Goal: Task Accomplishment & Management: Complete application form

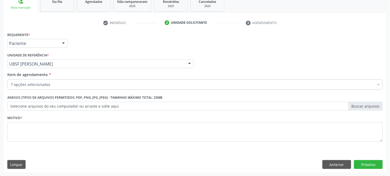
scroll to position [82, 0]
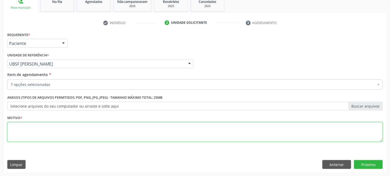
click at [69, 129] on textarea at bounding box center [194, 132] width 375 height 20
paste textarea "GESTANTE"
type textarea "GESTANTE"
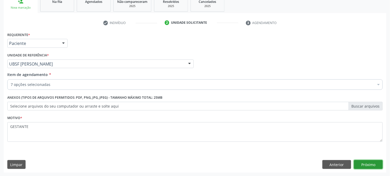
click at [380, 162] on button "Próximo" at bounding box center [368, 164] width 29 height 9
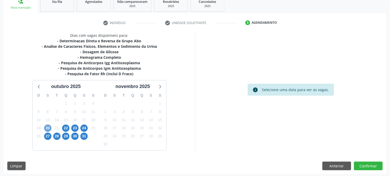
click at [47, 124] on span "20" at bounding box center [47, 127] width 7 height 7
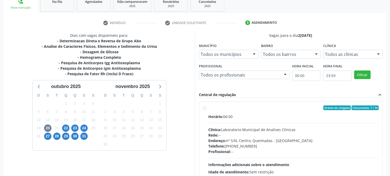
click at [248, 128] on div "Clínica: Laboratorio Municipal de Analises Clinicas" at bounding box center [293, 129] width 170 height 5
click at [206, 110] on input "Ordem de chegada Consumidos: 7 / 50 Horário: 06:00 Clínica: Laboratorio Municip…" at bounding box center [205, 107] width 4 height 5
radio input "true"
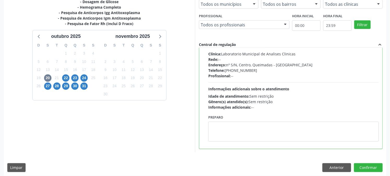
scroll to position [136, 0]
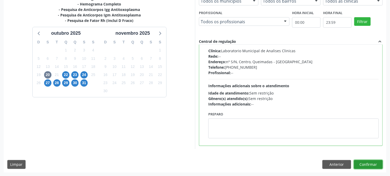
click at [368, 161] on button "Confirmar" at bounding box center [368, 164] width 29 height 9
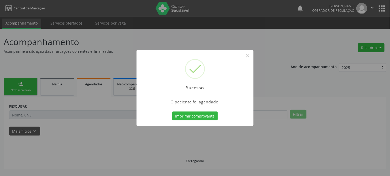
scroll to position [0, 0]
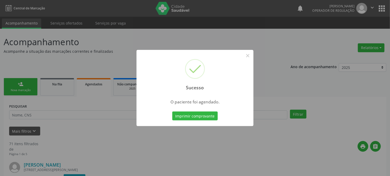
click at [172, 111] on button "Imprimir comprovante" at bounding box center [194, 115] width 45 height 9
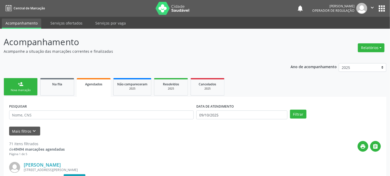
click at [21, 86] on div "person_add" at bounding box center [21, 84] width 6 height 6
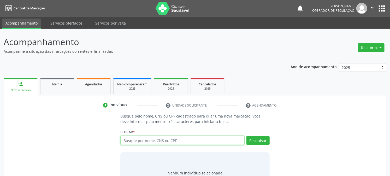
click at [162, 140] on input "text" at bounding box center [182, 140] width 124 height 9
type input "708401789287762"
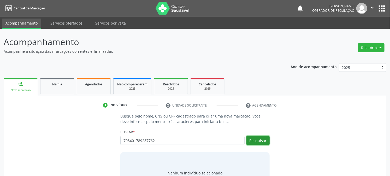
click at [262, 142] on button "Pesquisar" at bounding box center [257, 140] width 23 height 9
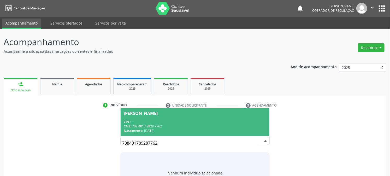
click at [191, 116] on span "Rosimere da Silva Araújo CPF: -- CNS: 708 4017 8928 7762 Nascimento: 30/08/1989" at bounding box center [195, 122] width 148 height 28
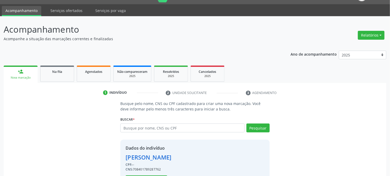
scroll to position [33, 0]
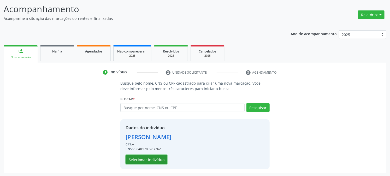
click at [152, 158] on button "Selecionar indivíduo" at bounding box center [146, 159] width 42 height 9
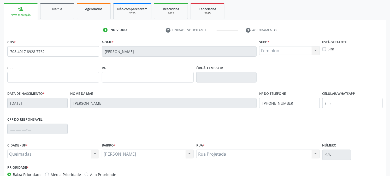
scroll to position [106, 0]
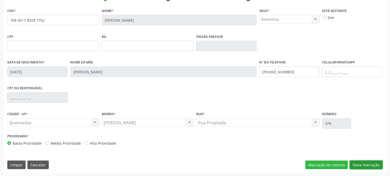
click at [366, 163] on button "Nova marcação" at bounding box center [366, 164] width 33 height 9
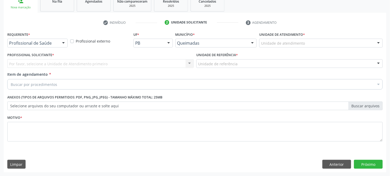
scroll to position [82, 0]
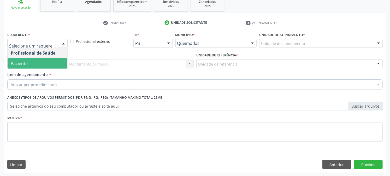
click at [34, 64] on span "Paciente" at bounding box center [38, 63] width 60 height 10
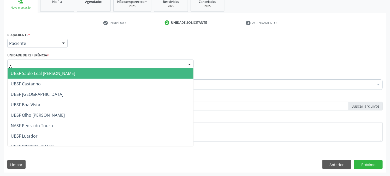
type input "AN"
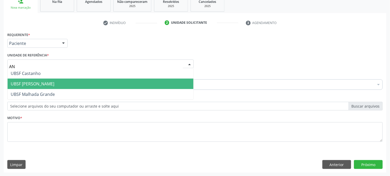
click at [39, 79] on span "UBSF [PERSON_NAME]" at bounding box center [101, 84] width 186 height 10
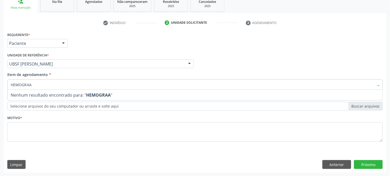
type input "HEMOGRA"
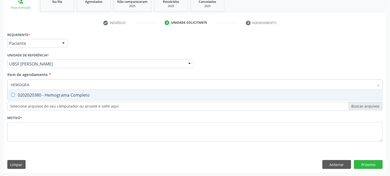
click at [89, 98] on span "0202020380 - Hemograma Completo" at bounding box center [195, 95] width 375 height 10
checkbox Completo "true"
click at [80, 87] on input "HEMOGRA" at bounding box center [192, 84] width 363 height 10
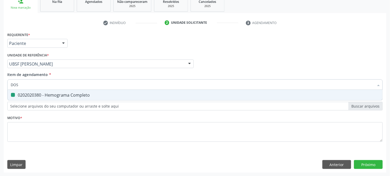
type input "DOSA"
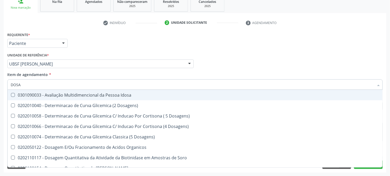
checkbox Idosa "false"
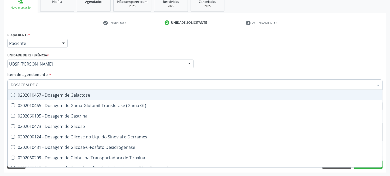
type input "DOSAGEM DE GL"
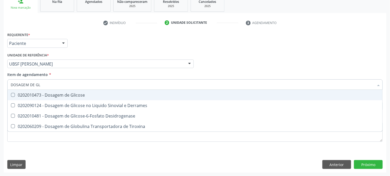
click at [80, 93] on div "0202010473 - Dosagem de Glicose" at bounding box center [195, 95] width 368 height 4
checkbox Glicose "true"
type input "DOSAGEM DE GL"
click at [0, 85] on div "Acompanhamento Acompanhe a situação das marcações correntes e finalizadas Relat…" at bounding box center [195, 61] width 390 height 230
checkbox Derrames "true"
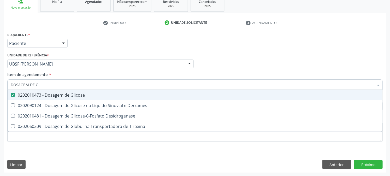
checkbox Desidrogenase "true"
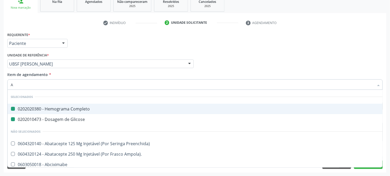
type input "AB"
checkbox Completo "false"
checkbox Glicose "false"
type input "ABO"
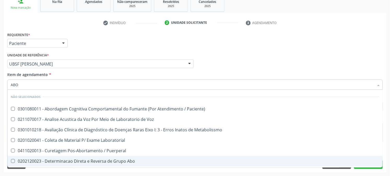
click at [85, 160] on div "0202120023 - Determinacao Direta e Reversa de Grupo Abo" at bounding box center [195, 161] width 368 height 4
checkbox Abo "true"
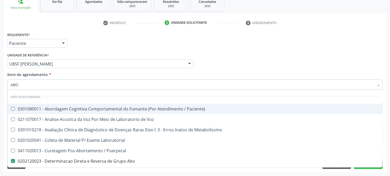
click at [59, 80] on input "ABO" at bounding box center [192, 84] width 363 height 10
type input "RH"
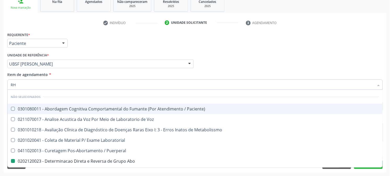
checkbox Paciente\) "false"
checkbox Abo "false"
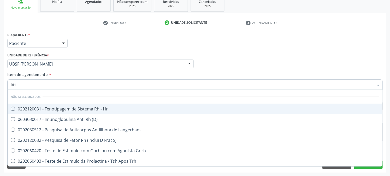
click at [80, 87] on input "RH" at bounding box center [192, 84] width 363 height 10
checkbox Hr "true"
checkbox \(D\) "true"
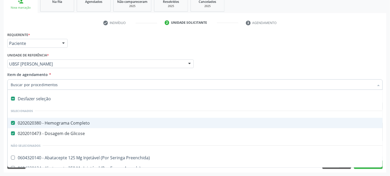
drag, startPoint x: 0, startPoint y: 110, endPoint x: 4, endPoint y: 118, distance: 9.1
click at [0, 110] on div "Acompanhamento Acompanhe a situação das marcações correntes e finalizadas Relat…" at bounding box center [195, 61] width 390 height 230
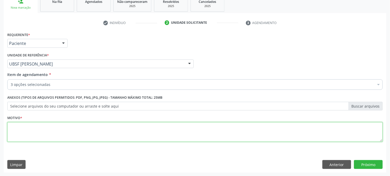
click at [46, 130] on textarea at bounding box center [194, 132] width 375 height 20
paste textarea "GESTANTE"
type textarea "GESTANTE"
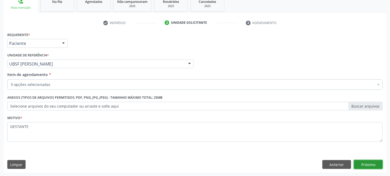
click at [362, 167] on button "Próximo" at bounding box center [368, 164] width 29 height 9
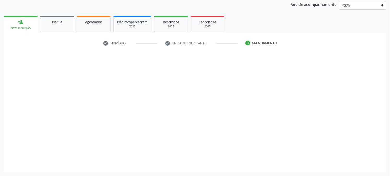
scroll to position [62, 0]
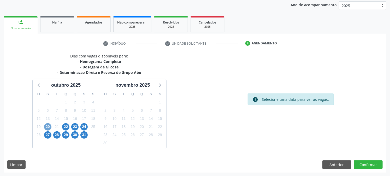
click at [44, 125] on span "20" at bounding box center [47, 126] width 7 height 7
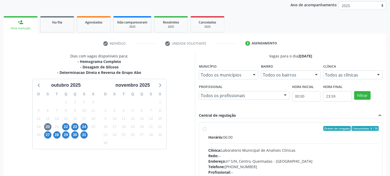
click at [202, 147] on div "Ordem de chegada Consumidos: 8 / 50 Horário: 06:00 Clínica: Laboratorio Municip…" at bounding box center [290, 165] width 183 height 87
radio input "true"
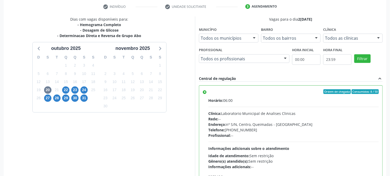
scroll to position [136, 0]
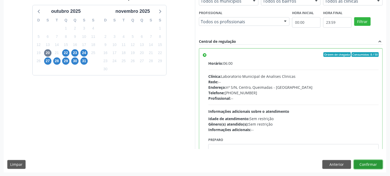
click at [373, 165] on button "Confirmar" at bounding box center [368, 164] width 29 height 9
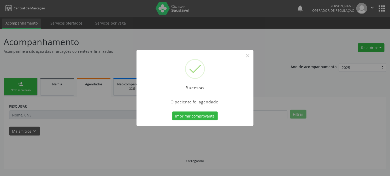
scroll to position [0, 0]
click at [175, 111] on button "Imprimir comprovante" at bounding box center [197, 115] width 45 height 9
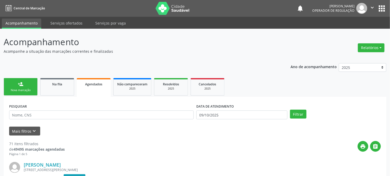
click at [30, 87] on link "person_add Nova marcação" at bounding box center [21, 86] width 34 height 17
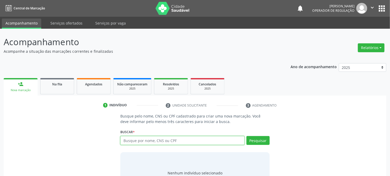
click at [140, 138] on input "text" at bounding box center [182, 140] width 124 height 9
type input "700001058071704"
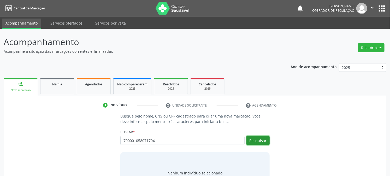
click at [266, 137] on button "Pesquisar" at bounding box center [257, 140] width 23 height 9
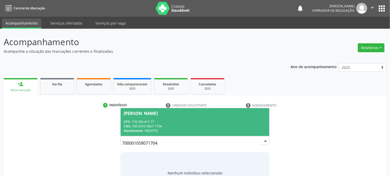
click at [170, 121] on div "CPF: 178.789.417-77" at bounding box center [195, 121] width 142 height 4
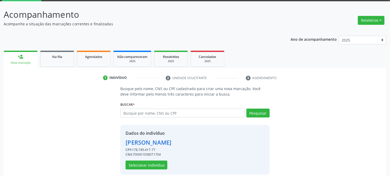
scroll to position [33, 0]
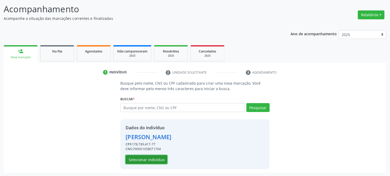
click at [158, 160] on button "Selecionar indivíduo" at bounding box center [146, 159] width 42 height 9
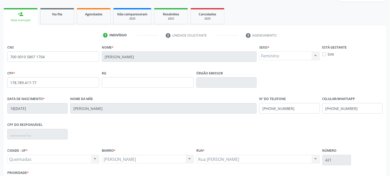
scroll to position [106, 0]
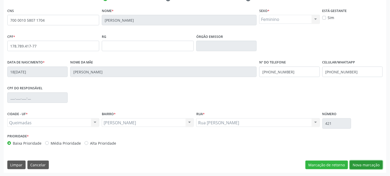
click at [366, 165] on button "Nova marcação" at bounding box center [366, 164] width 33 height 9
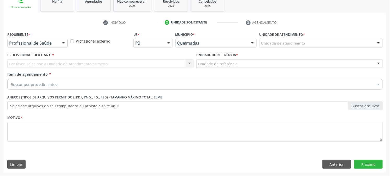
scroll to position [82, 0]
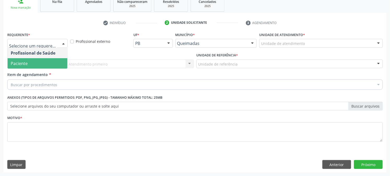
click at [28, 64] on span "Paciente" at bounding box center [38, 63] width 60 height 10
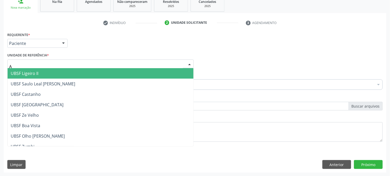
type input "AN"
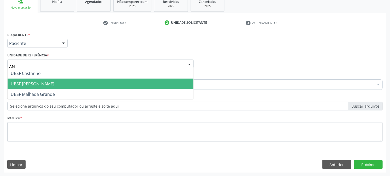
drag, startPoint x: 33, startPoint y: 80, endPoint x: 33, endPoint y: 87, distance: 7.6
click at [33, 80] on span "UBSF [PERSON_NAME]" at bounding box center [101, 84] width 186 height 10
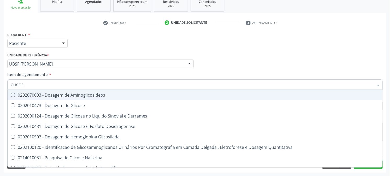
type input "GLICOSE"
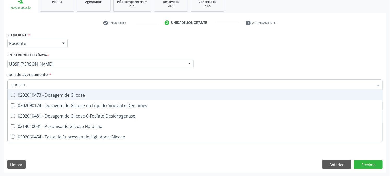
click at [48, 94] on div "0202010473 - Dosagem de Glicose" at bounding box center [195, 95] width 368 height 4
checkbox Glicose "true"
click at [30, 83] on input "GLICOSE" at bounding box center [192, 84] width 363 height 10
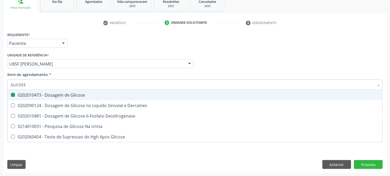
type input "T"
checkbox Glicose "false"
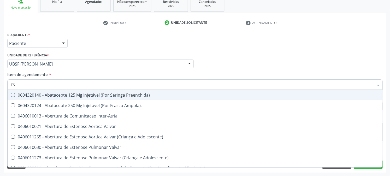
type input "TSH"
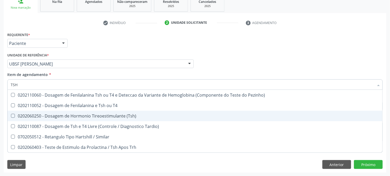
click at [52, 117] on div "0202060250 - Dosagem de Hormonio Tireoestimulante (Tsh)" at bounding box center [195, 116] width 368 height 4
checkbox \(Tsh\) "true"
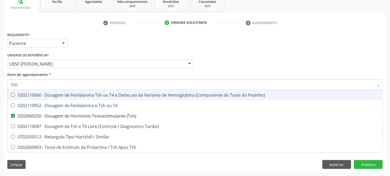
click at [57, 81] on input "TSH" at bounding box center [192, 84] width 363 height 10
type input "T4"
checkbox \(Tsh\) "false"
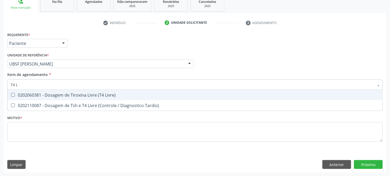
type input "T4 LI"
click at [64, 93] on div "0202060381 - Dosagem de Tiroxina Livre (T4 Livre)" at bounding box center [195, 95] width 368 height 4
checkbox Livre\) "true"
click at [63, 82] on input "T4 LI" at bounding box center [192, 84] width 363 height 10
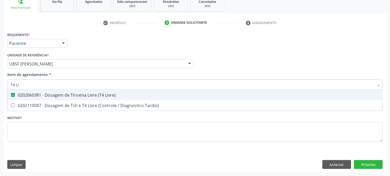
click at [63, 82] on input "T4 LI" at bounding box center [192, 84] width 363 height 10
type input "B12"
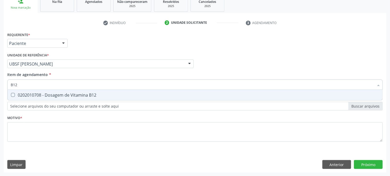
click at [61, 97] on span "0202010708 - Dosagem de Vitamina B12" at bounding box center [195, 95] width 375 height 10
checkbox B12 "true"
click at [62, 85] on input "B12" at bounding box center [192, 84] width 363 height 10
type input "DE"
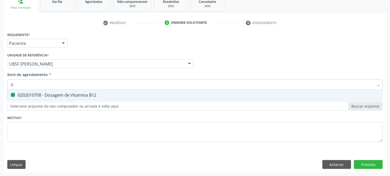
checkbox B12 "false"
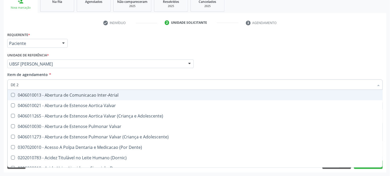
type input "DE 25"
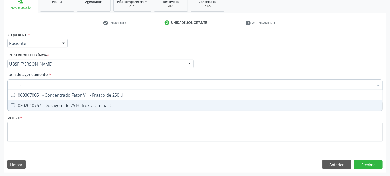
click at [73, 105] on div "0202010767 - Dosagem de 25 Hidroxivitamina D" at bounding box center [195, 105] width 368 height 4
checkbox D "true"
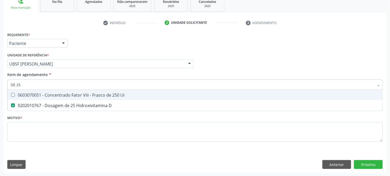
click at [44, 82] on input "DE 25" at bounding box center [192, 84] width 363 height 10
type input "FER"
checkbox D "false"
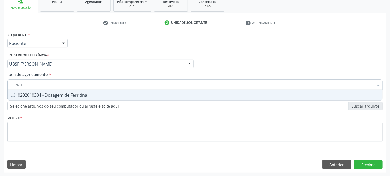
type input "FERRITI"
click at [50, 93] on div "0202010384 - Dosagem de Ferritina" at bounding box center [195, 95] width 368 height 4
checkbox Ferritina "true"
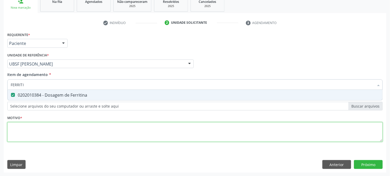
click at [42, 132] on div "Requerente * Paciente Profissional de Saúde Paciente Nenhum resultado encontrad…" at bounding box center [194, 90] width 375 height 118
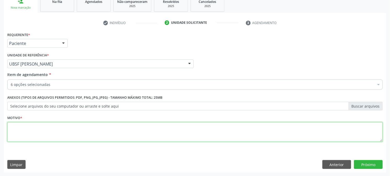
paste textarea "GESTANTE"
type textarea "GESTANTE"
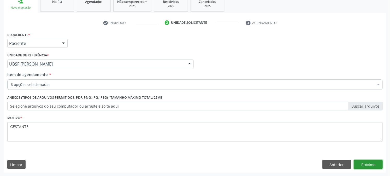
click at [375, 165] on button "Próximo" at bounding box center [368, 164] width 29 height 9
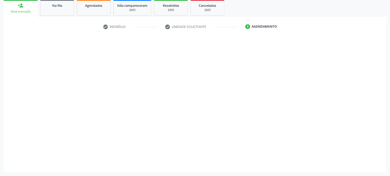
scroll to position [78, 0]
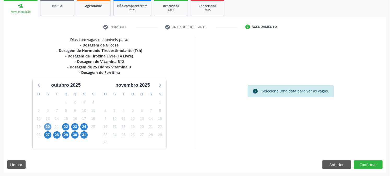
drag, startPoint x: 49, startPoint y: 125, endPoint x: 57, endPoint y: 129, distance: 9.7
click at [49, 125] on span "20" at bounding box center [47, 126] width 7 height 7
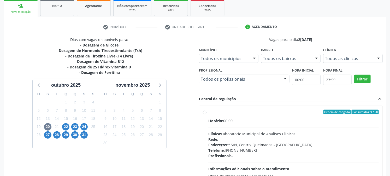
click at [213, 133] on span "Clínica:" at bounding box center [214, 133] width 13 height 5
click at [206, 114] on input "Ordem de chegada Consumidos: 9 / 50 Horário: 06:00 Clínica: Laboratorio Municip…" at bounding box center [205, 112] width 4 height 5
radio input "true"
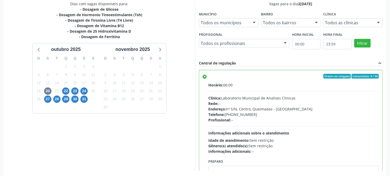
scroll to position [136, 0]
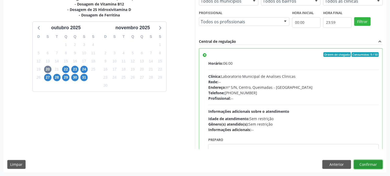
click at [382, 165] on button "Confirmar" at bounding box center [368, 164] width 29 height 9
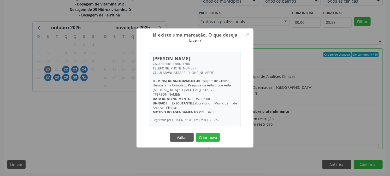
click at [196, 133] on button "Criar novo" at bounding box center [208, 137] width 24 height 9
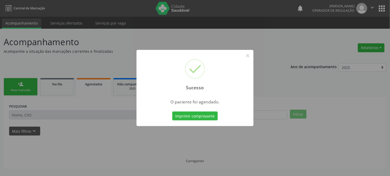
scroll to position [0, 0]
click at [175, 111] on button "Imprimir comprovante" at bounding box center [197, 115] width 45 height 9
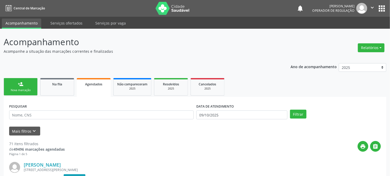
click at [17, 84] on link "person_add Nova marcação" at bounding box center [21, 86] width 34 height 17
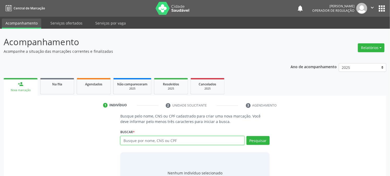
click at [190, 142] on input "text" at bounding box center [182, 140] width 124 height 9
type input "704201710271685"
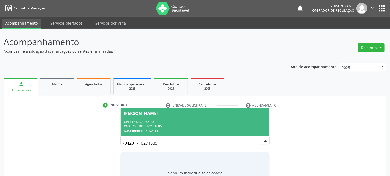
click at [186, 127] on div "CNS: 704 2017 1027 1685" at bounding box center [195, 126] width 142 height 4
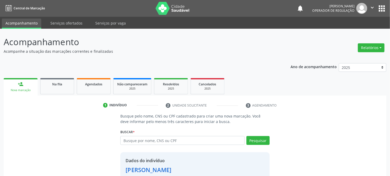
scroll to position [33, 0]
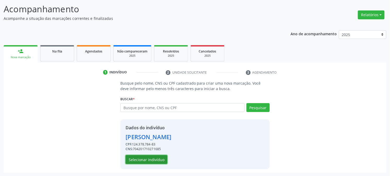
click at [153, 161] on button "Selecionar indivíduo" at bounding box center [146, 159] width 42 height 9
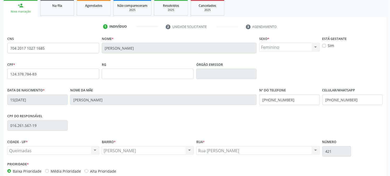
scroll to position [106, 0]
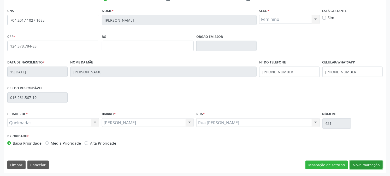
click at [371, 164] on button "Nova marcação" at bounding box center [366, 164] width 33 height 9
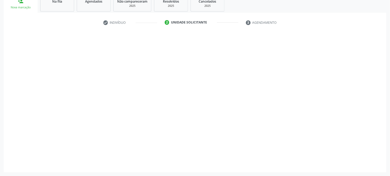
scroll to position [82, 0]
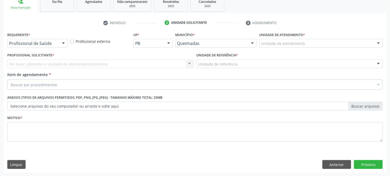
drag, startPoint x: 27, startPoint y: 45, endPoint x: 25, endPoint y: 51, distance: 6.4
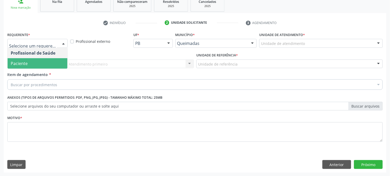
click at [22, 63] on span "Paciente" at bounding box center [19, 64] width 17 height 6
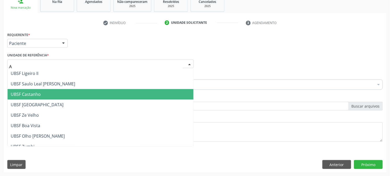
type input "AN"
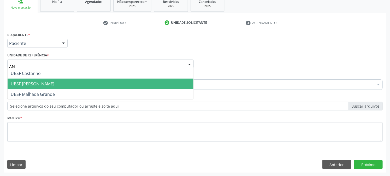
click at [38, 85] on span "UBSF [PERSON_NAME]" at bounding box center [33, 84] width 44 height 6
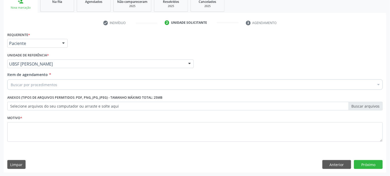
click at [36, 94] on label "Anexos (Tipos de arquivos permitidos: PDF, PNG, JPG, JPEG) - Tamanho máximo tot…" at bounding box center [84, 98] width 155 height 8
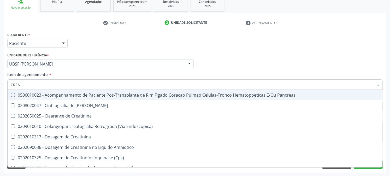
type input "CREAT"
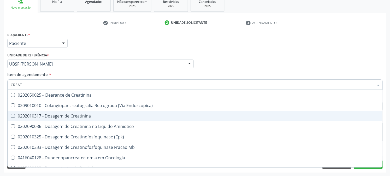
click at [60, 114] on div "0202010317 - Dosagem de Creatinina" at bounding box center [195, 116] width 368 height 4
checkbox Creatinina "true"
click at [0, 83] on div "Acompanhamento Acompanhe a situação das marcações correntes e finalizadas Relat…" at bounding box center [195, 61] width 390 height 230
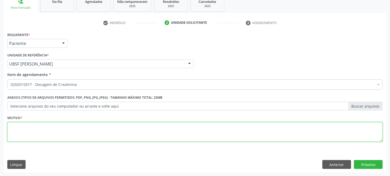
click at [168, 130] on textarea at bounding box center [194, 132] width 375 height 20
paste textarea "GESTANTE"
type textarea "GESTANTE"
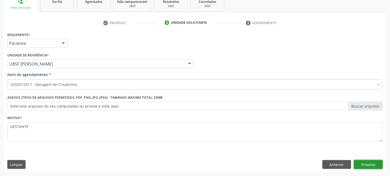
click at [372, 164] on button "Próximo" at bounding box center [368, 164] width 29 height 9
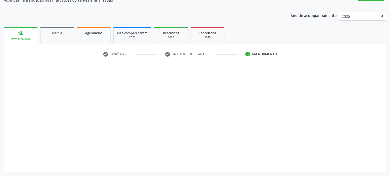
scroll to position [51, 0]
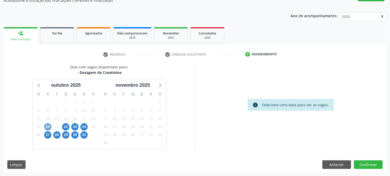
click at [47, 123] on span "20" at bounding box center [47, 126] width 7 height 7
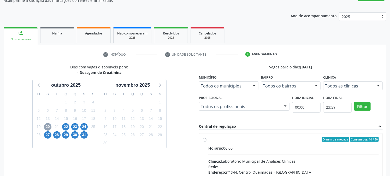
scroll to position [126, 0]
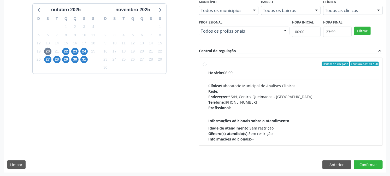
click at [241, 106] on div "Profissional: --" at bounding box center [293, 107] width 170 height 5
click at [206, 66] on input "Ordem de chegada Consumidos: 10 / 50 Horário: 06:00 Clínica: Laboratorio Munici…" at bounding box center [205, 64] width 4 height 5
radio input "true"
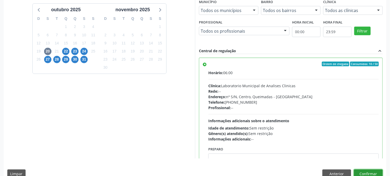
click at [365, 169] on button "Confirmar" at bounding box center [368, 173] width 29 height 9
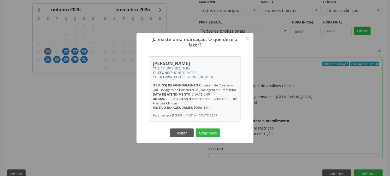
click at [196, 128] on button "Criar novo" at bounding box center [208, 132] width 24 height 9
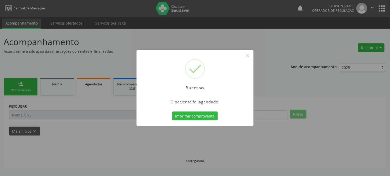
scroll to position [0, 0]
click at [175, 111] on button "Imprimir comprovante" at bounding box center [197, 115] width 45 height 9
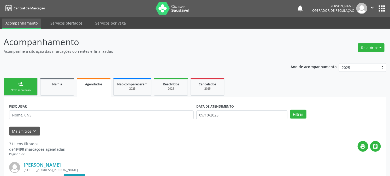
click at [24, 90] on div "Nova marcação" at bounding box center [21, 90] width 26 height 4
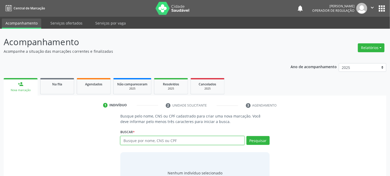
click at [147, 141] on input "text" at bounding box center [182, 140] width 124 height 9
type input "704201710271685"
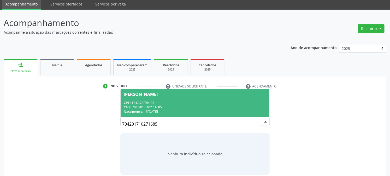
scroll to position [25, 0]
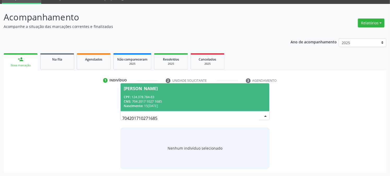
click at [182, 106] on div "Nascimento: 15/02/1997" at bounding box center [195, 106] width 142 height 4
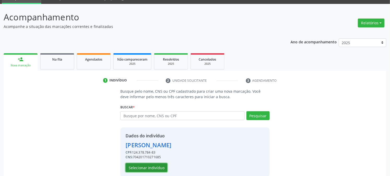
click at [148, 169] on button "Selecionar indivíduo" at bounding box center [146, 167] width 42 height 9
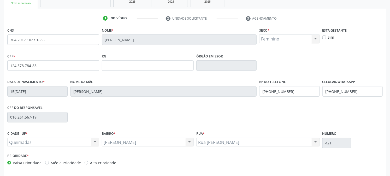
scroll to position [106, 0]
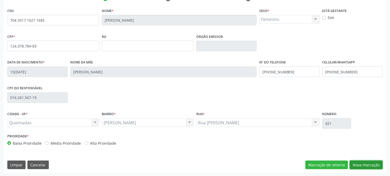
drag, startPoint x: 368, startPoint y: 165, endPoint x: 358, endPoint y: 164, distance: 10.3
click at [368, 165] on button "Nova marcação" at bounding box center [366, 164] width 33 height 9
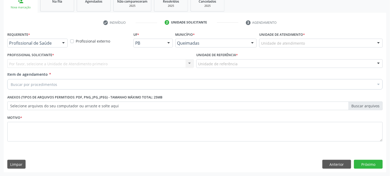
scroll to position [82, 0]
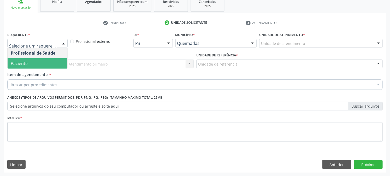
click at [32, 63] on span "Paciente" at bounding box center [38, 63] width 60 height 10
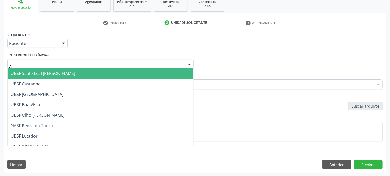
type input "AN"
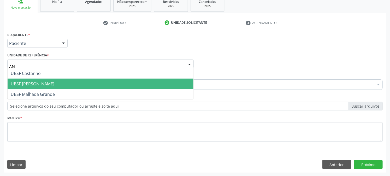
click at [48, 84] on span "UBSF [PERSON_NAME]" at bounding box center [33, 84] width 44 height 6
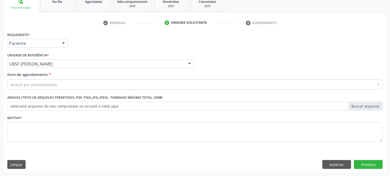
click at [48, 88] on div "Buscar por procedimentos" at bounding box center [194, 84] width 375 height 10
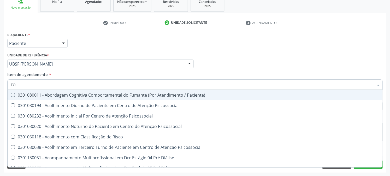
type input "T"
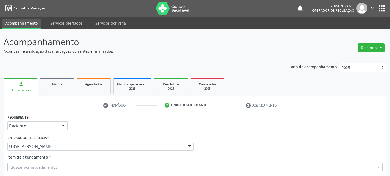
scroll to position [82, 0]
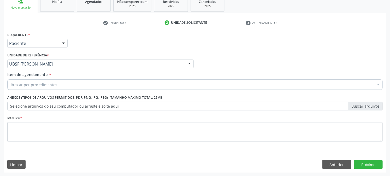
click at [81, 84] on div "Buscar por procedimentos" at bounding box center [194, 84] width 375 height 10
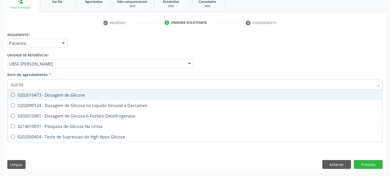
type input "GLICOSE"
click at [65, 83] on input "GLICOSE" at bounding box center [192, 84] width 363 height 10
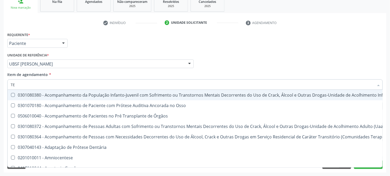
type input "T"
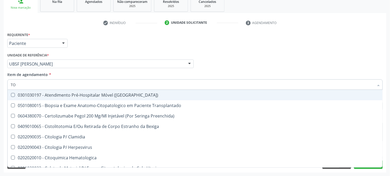
type input "T"
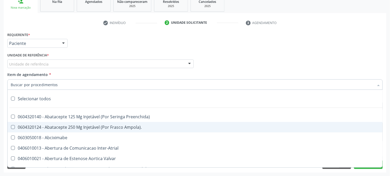
scroll to position [0, 0]
